Goal: Find specific fact: Find specific fact

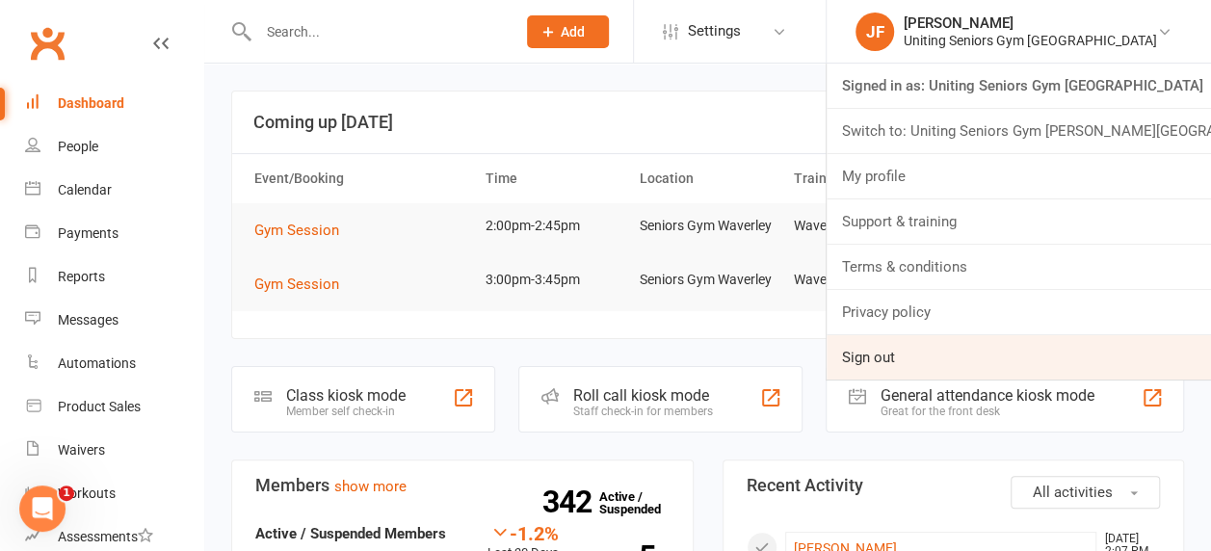
click at [979, 350] on link "Sign out" at bounding box center [1019, 357] width 385 height 44
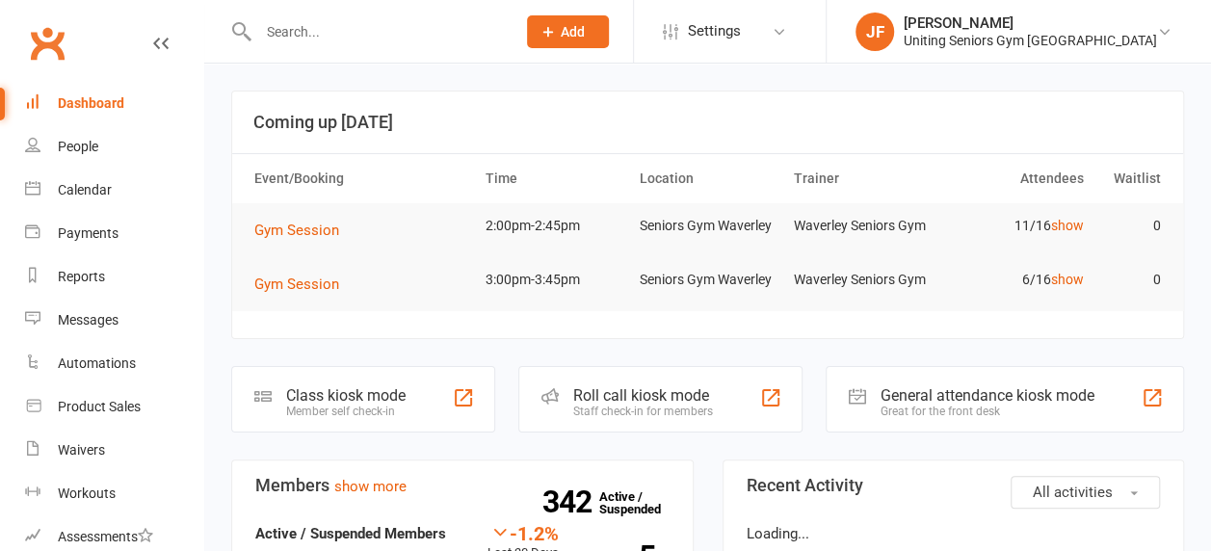
click at [348, 29] on input "text" at bounding box center [378, 31] width 250 height 27
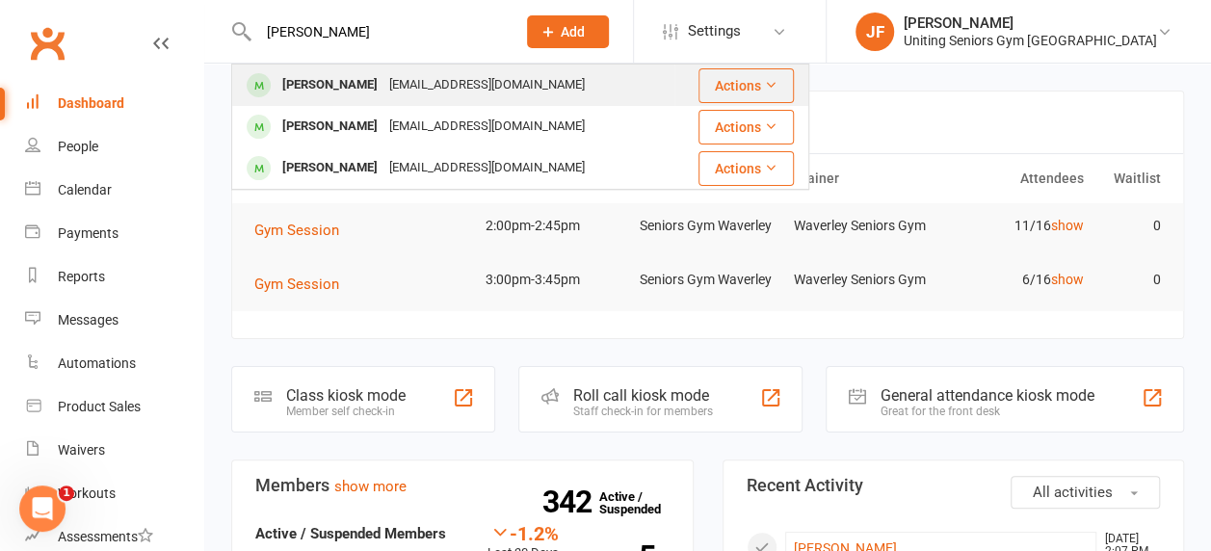
type input "[PERSON_NAME]"
click at [343, 82] on div "[PERSON_NAME]" at bounding box center [330, 85] width 107 height 28
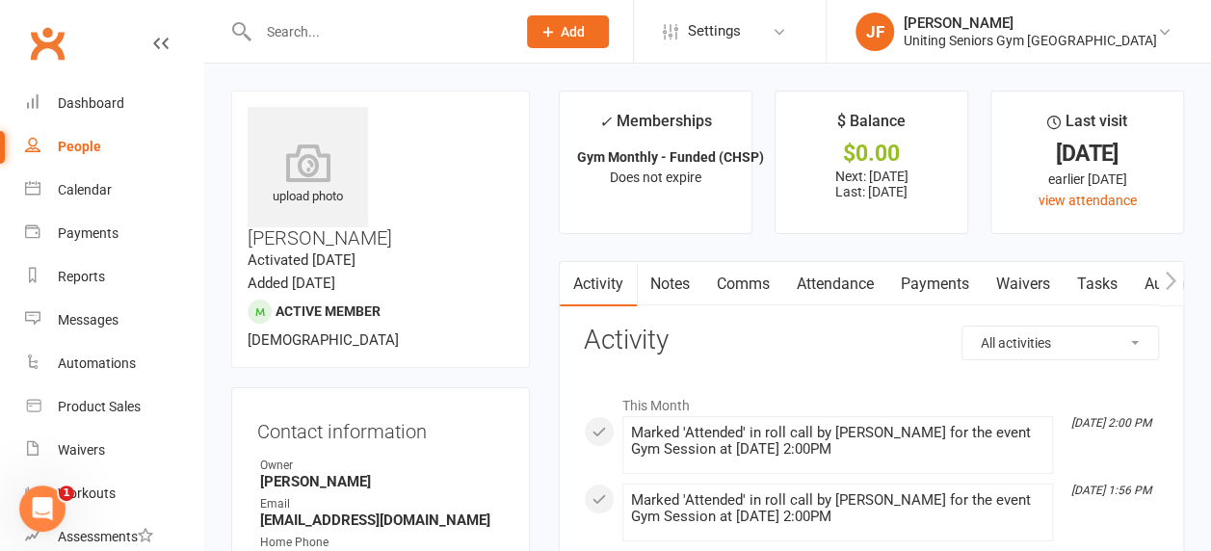
drag, startPoint x: 382, startPoint y: 108, endPoint x: 447, endPoint y: 135, distance: 70.9
click at [447, 135] on h3 "[PERSON_NAME]" at bounding box center [381, 178] width 266 height 142
copy h3 "[PERSON_NAME]"
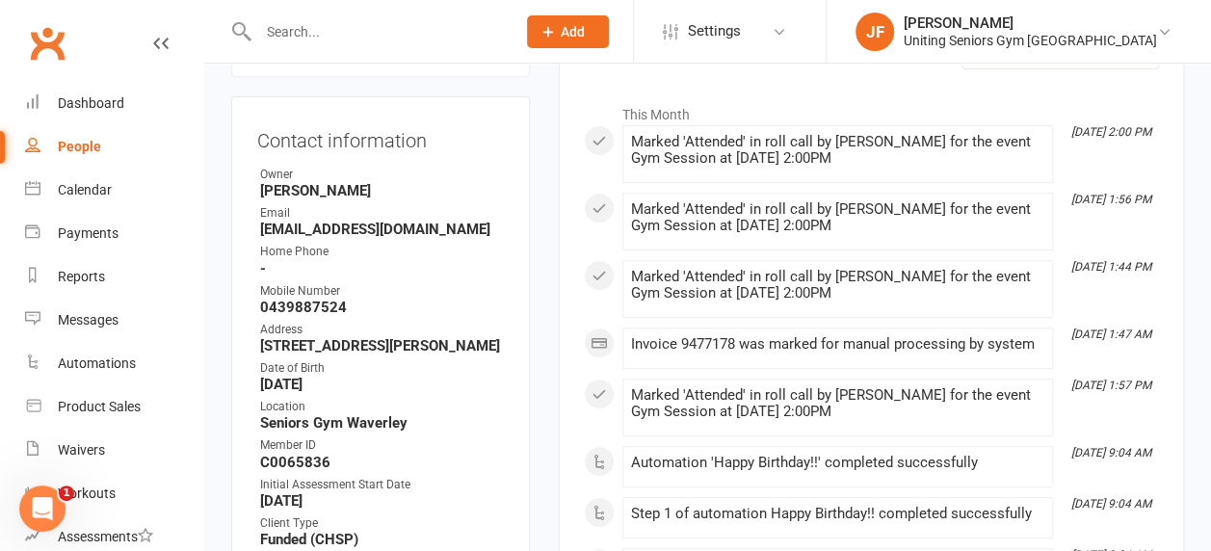
scroll to position [297, 0]
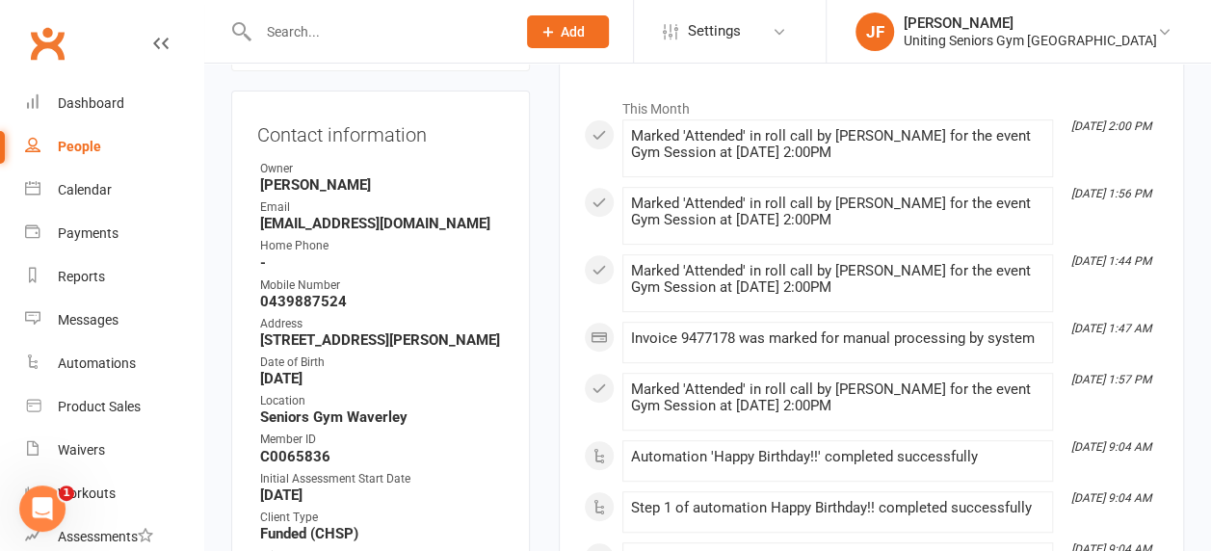
click at [306, 448] on strong "C0065836" at bounding box center [382, 456] width 244 height 17
copy render-form-field "C0065836"
